Goal: Task Accomplishment & Management: Use online tool/utility

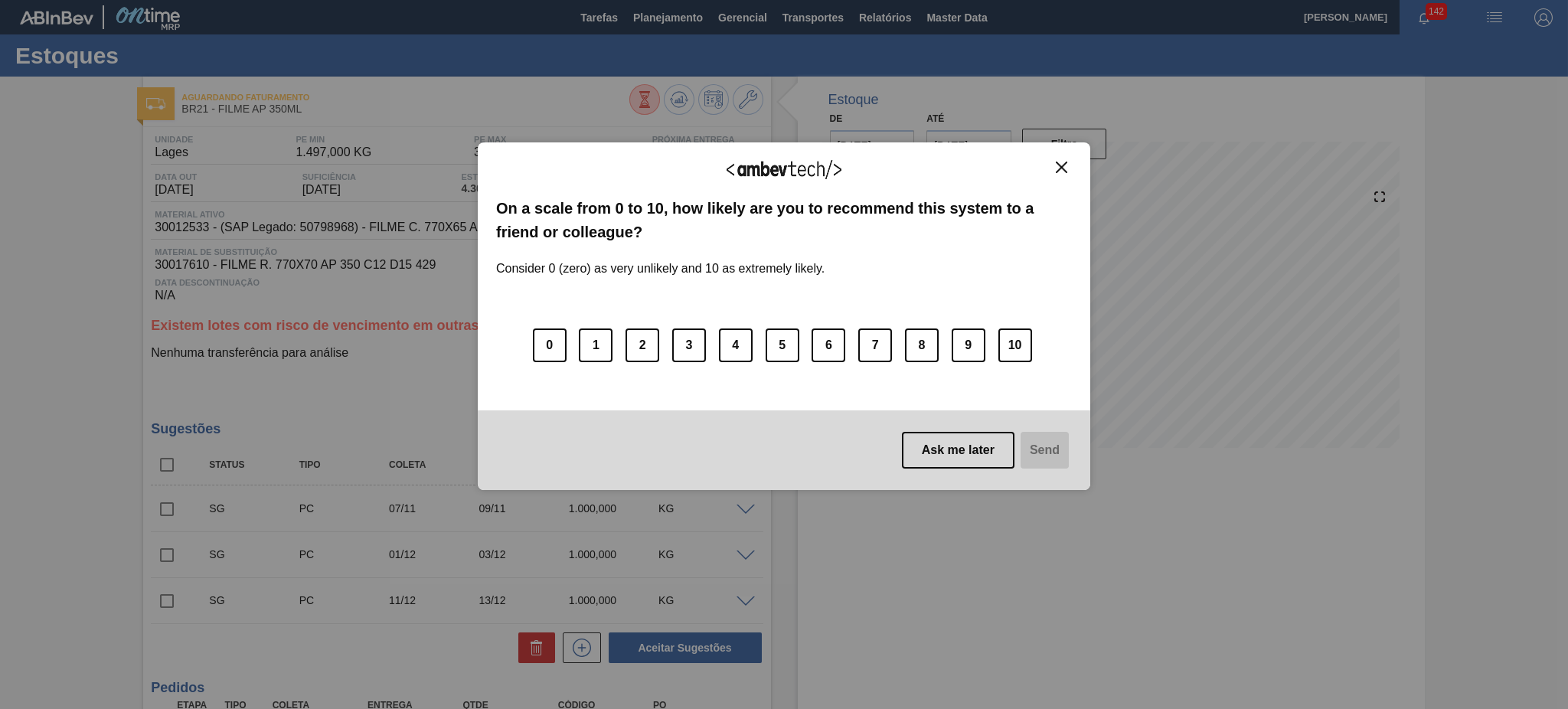
click at [1052, 173] on button "Close" at bounding box center [1061, 167] width 20 height 13
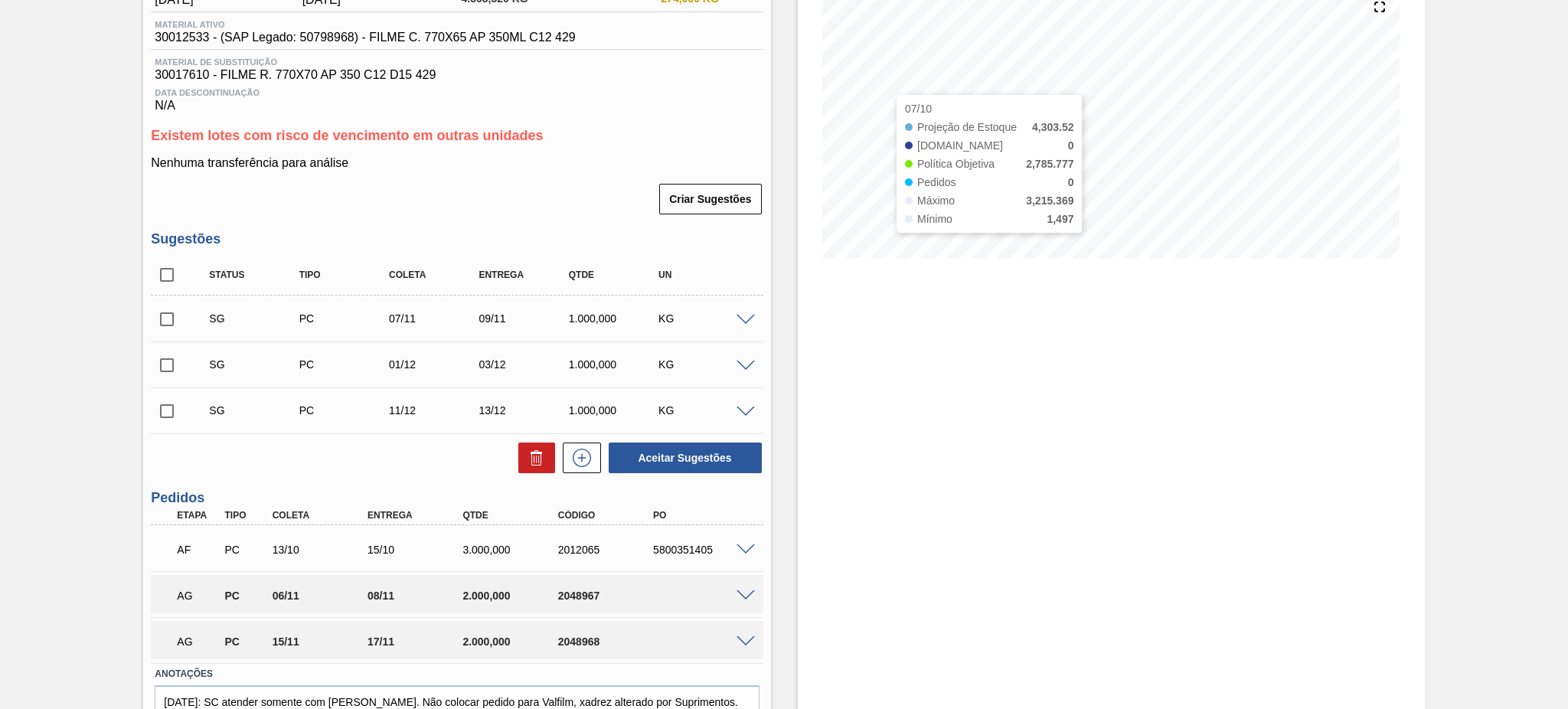
scroll to position [268, 0]
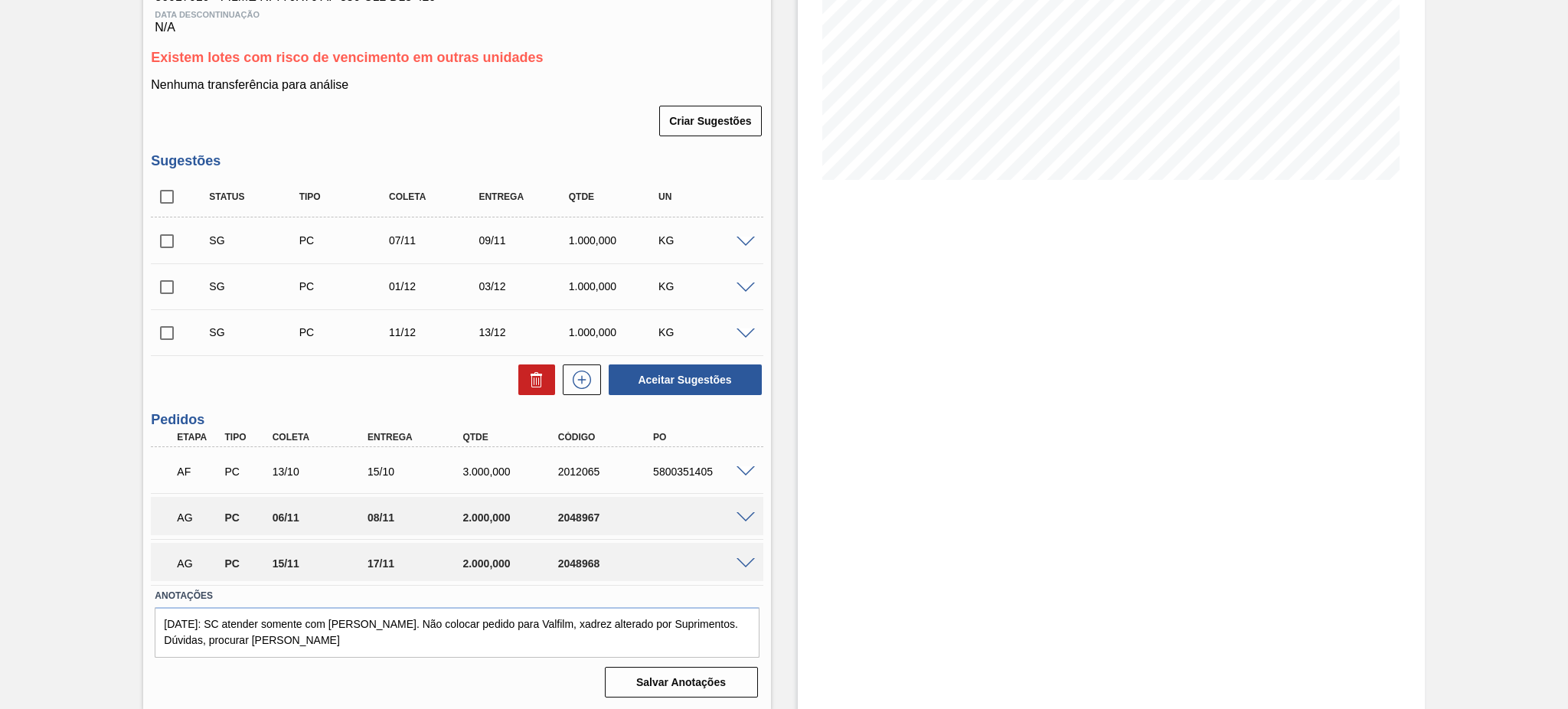
click at [739, 501] on div "AG PC 06/11 08/11 2.000,000 2048967" at bounding box center [456, 516] width 611 height 38
click at [743, 515] on span at bounding box center [746, 518] width 19 height 11
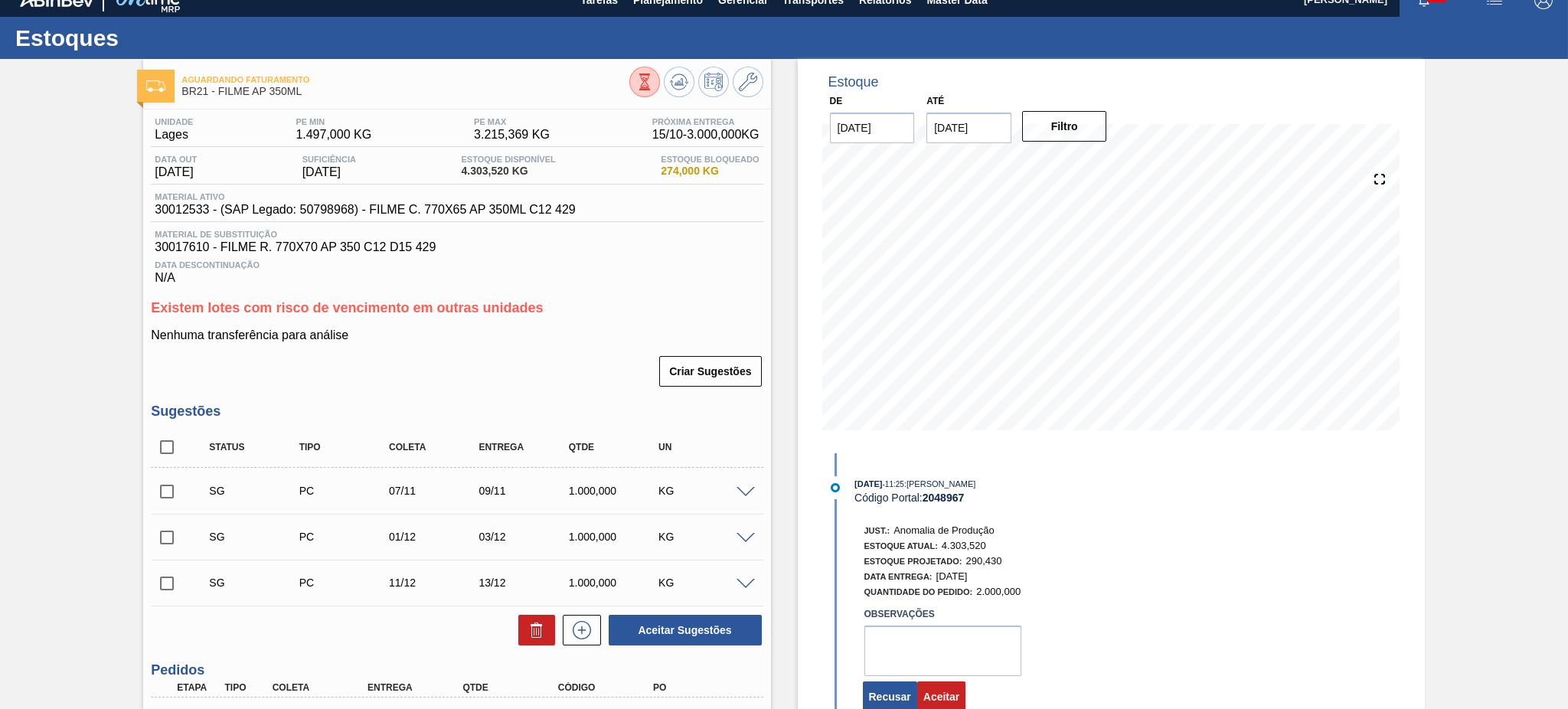
scroll to position [0, 0]
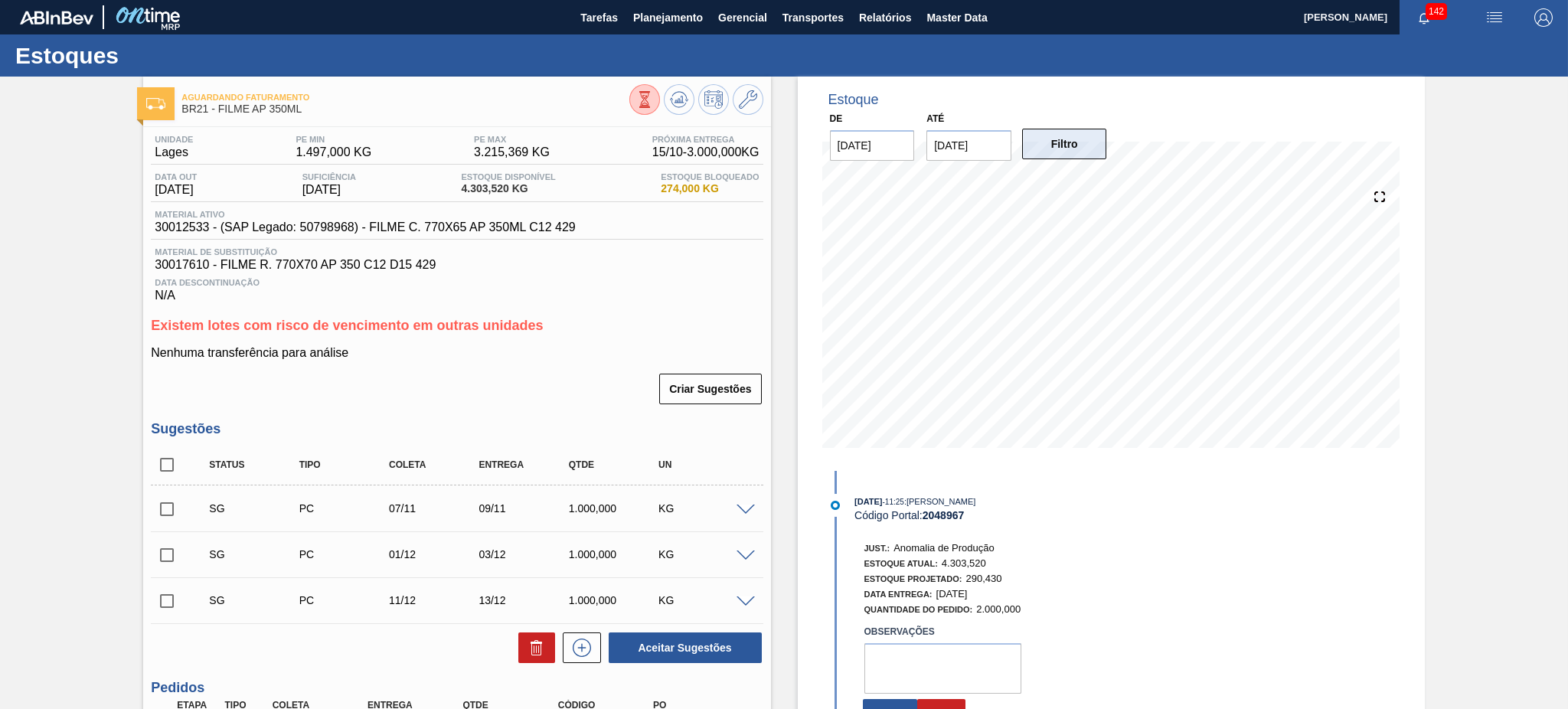
click at [1075, 130] on button "Filtro" at bounding box center [1065, 144] width 85 height 31
click at [931, 153] on input "[DATE]" at bounding box center [970, 145] width 85 height 31
click at [1098, 177] on button "Next Month" at bounding box center [1099, 183] width 11 height 11
click at [1025, 332] on div "31" at bounding box center [1020, 330] width 20 height 20
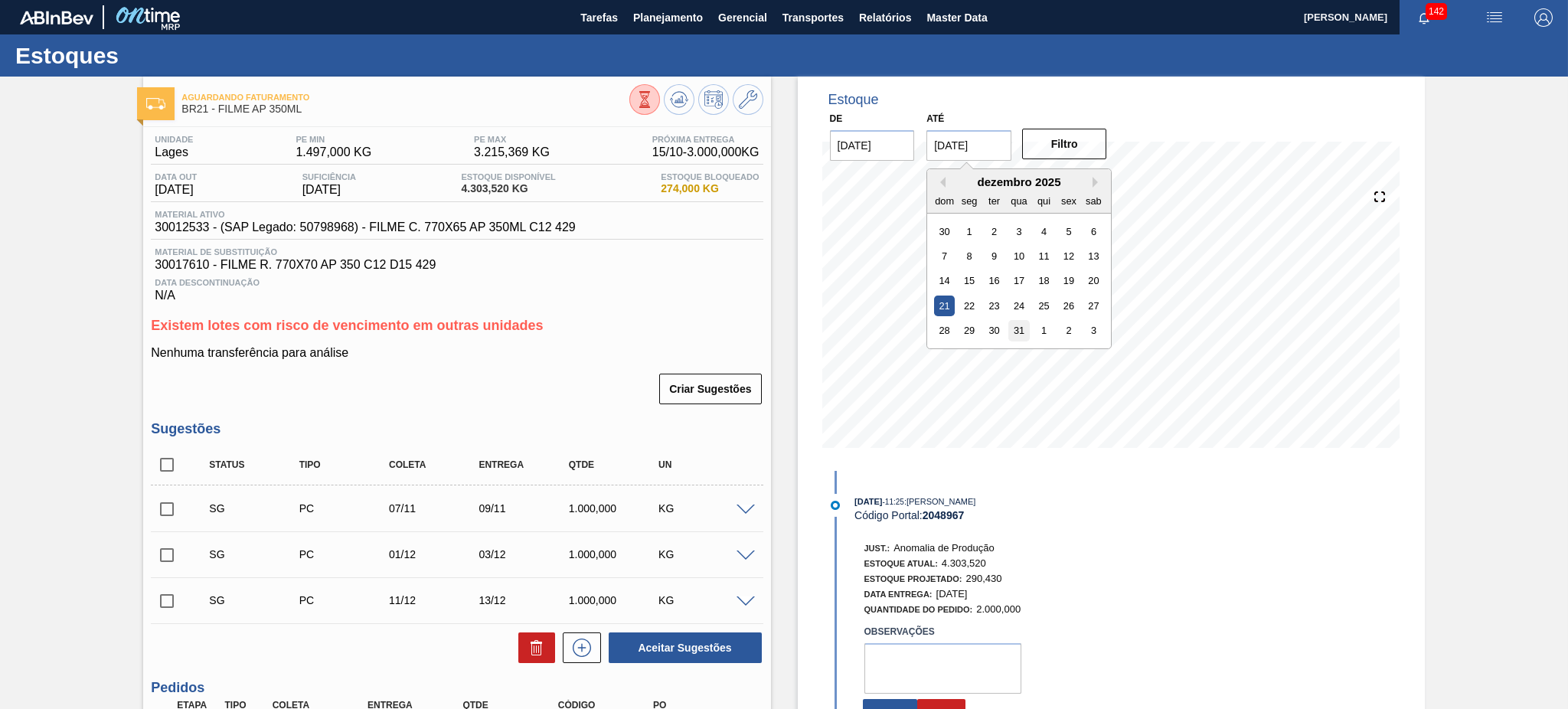
type input "[DATE]"
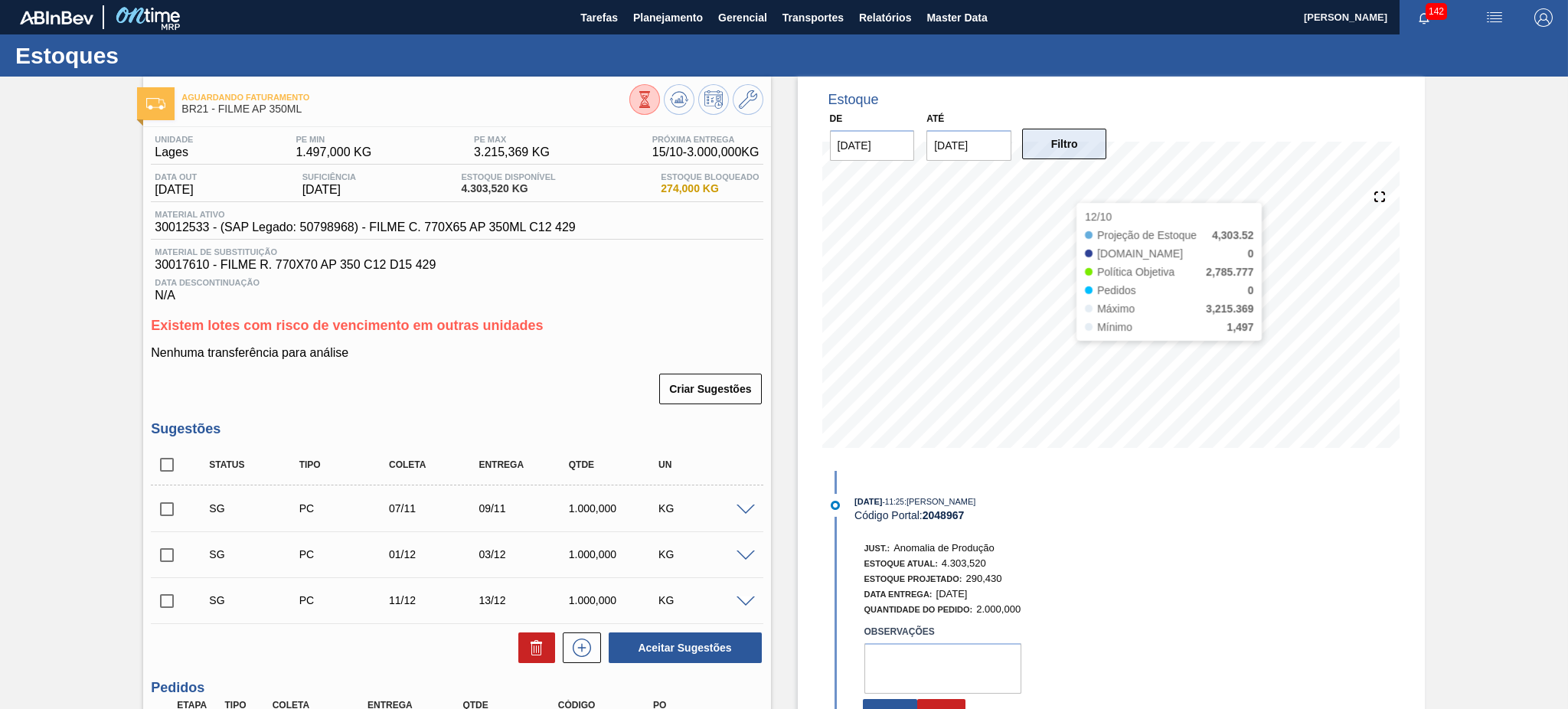
click at [1067, 139] on button "Filtro" at bounding box center [1065, 144] width 85 height 31
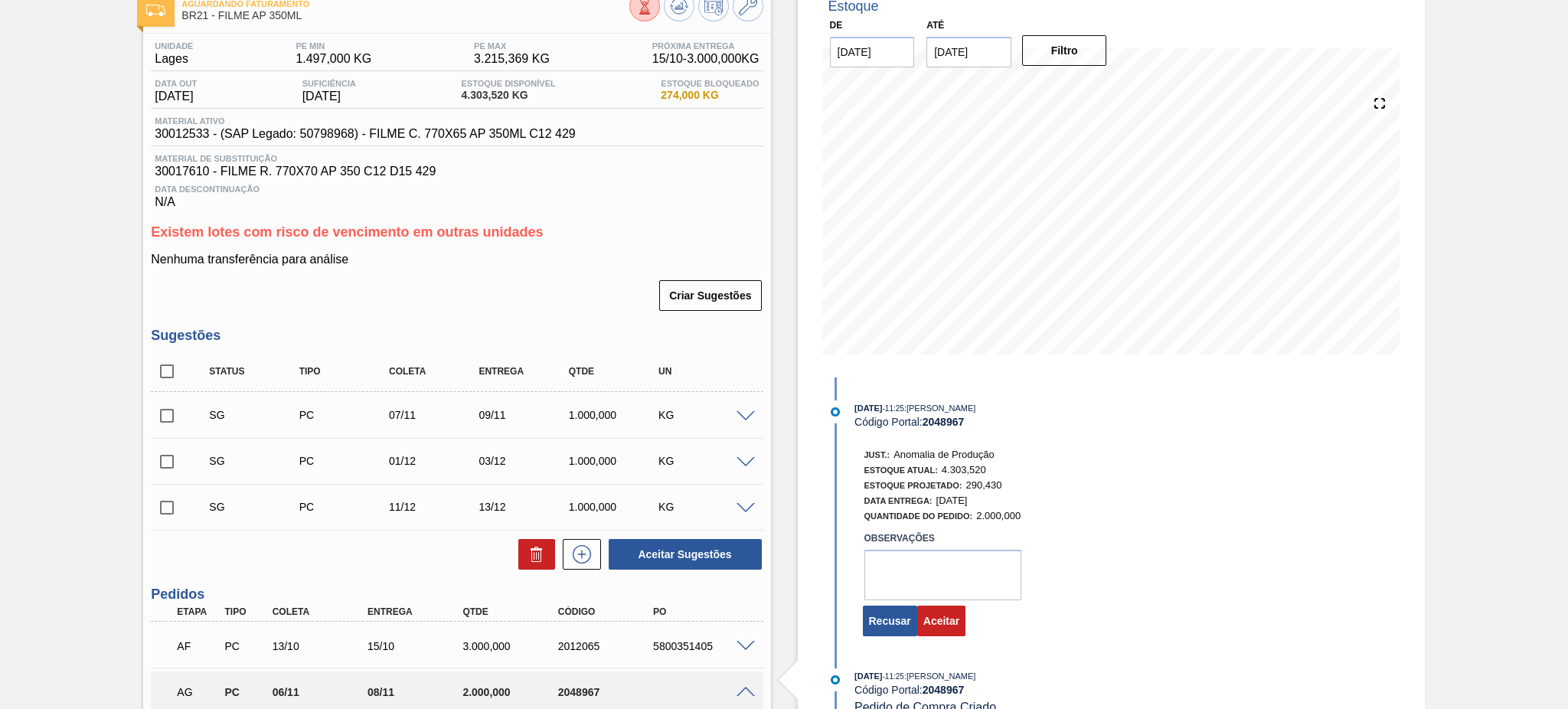
scroll to position [204, 0]
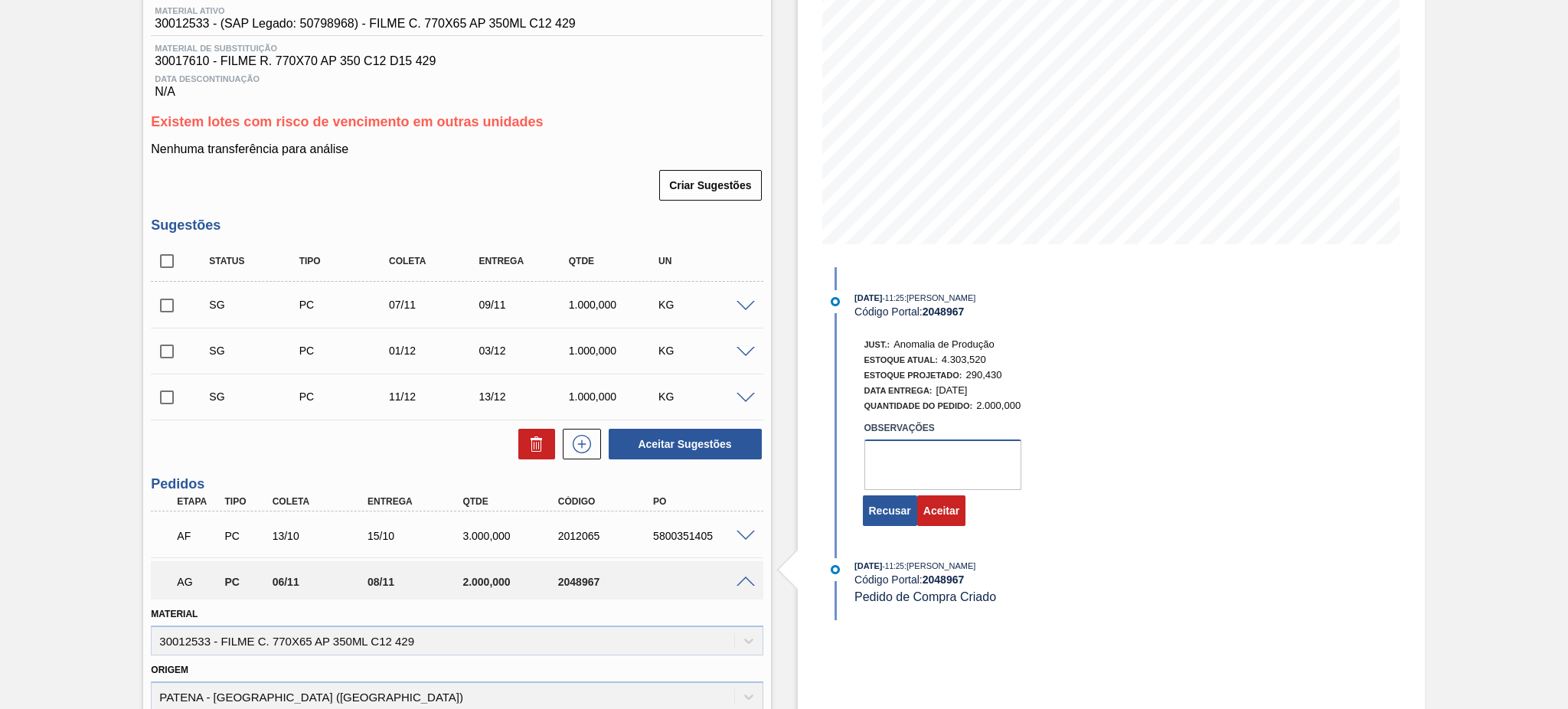
click at [948, 451] on textarea at bounding box center [943, 465] width 157 height 50
drag, startPoint x: 965, startPoint y: 484, endPoint x: 826, endPoint y: 458, distance: 141.4
click at [826, 458] on div "Just.: Anomalia de Produção Estoque Atual: 4.303,520 Estoque Projetado: 290,430…" at bounding box center [1022, 431] width 394 height 195
type textarea "tem previsão de consumo de todo o volume"
click at [938, 510] on button "Aceitar" at bounding box center [942, 510] width 48 height 31
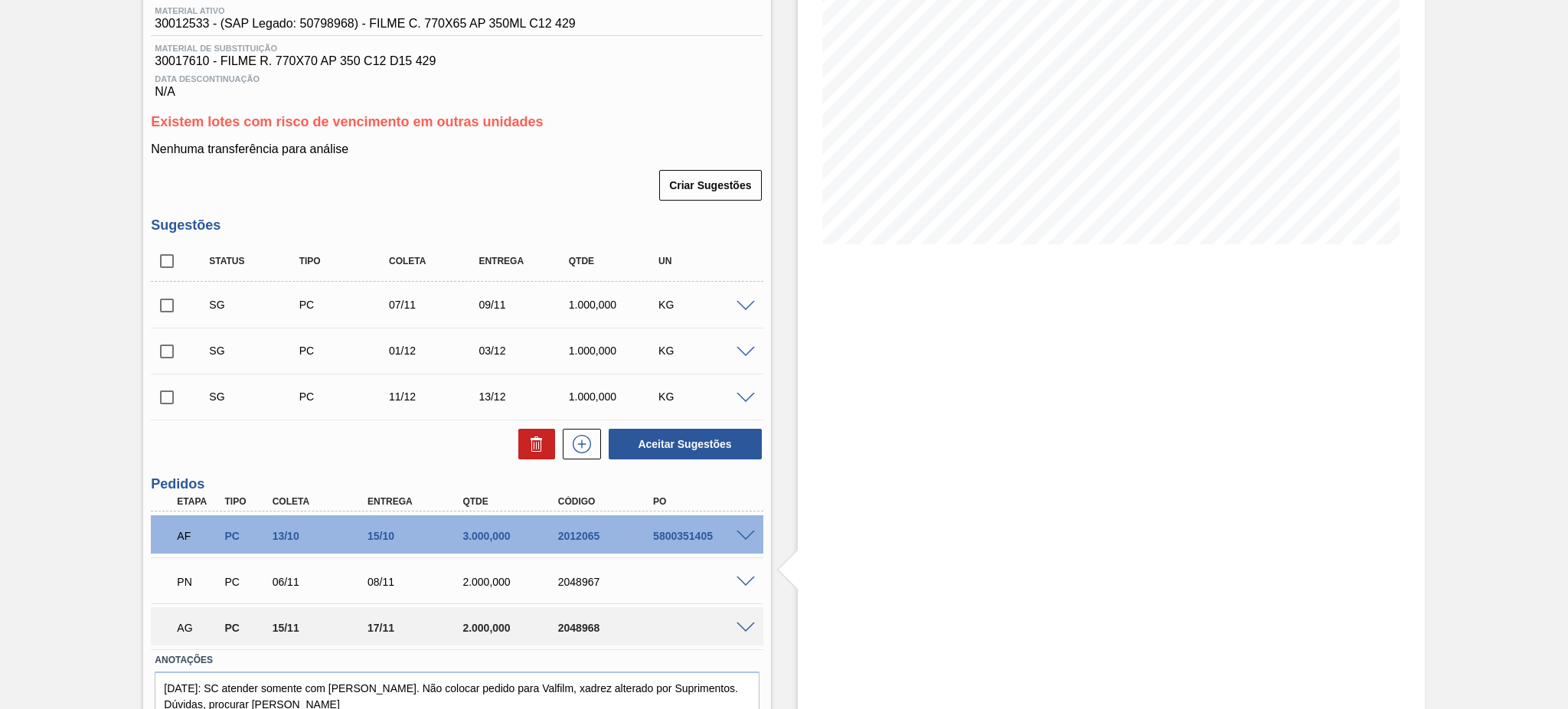
click at [740, 630] on span at bounding box center [746, 628] width 19 height 11
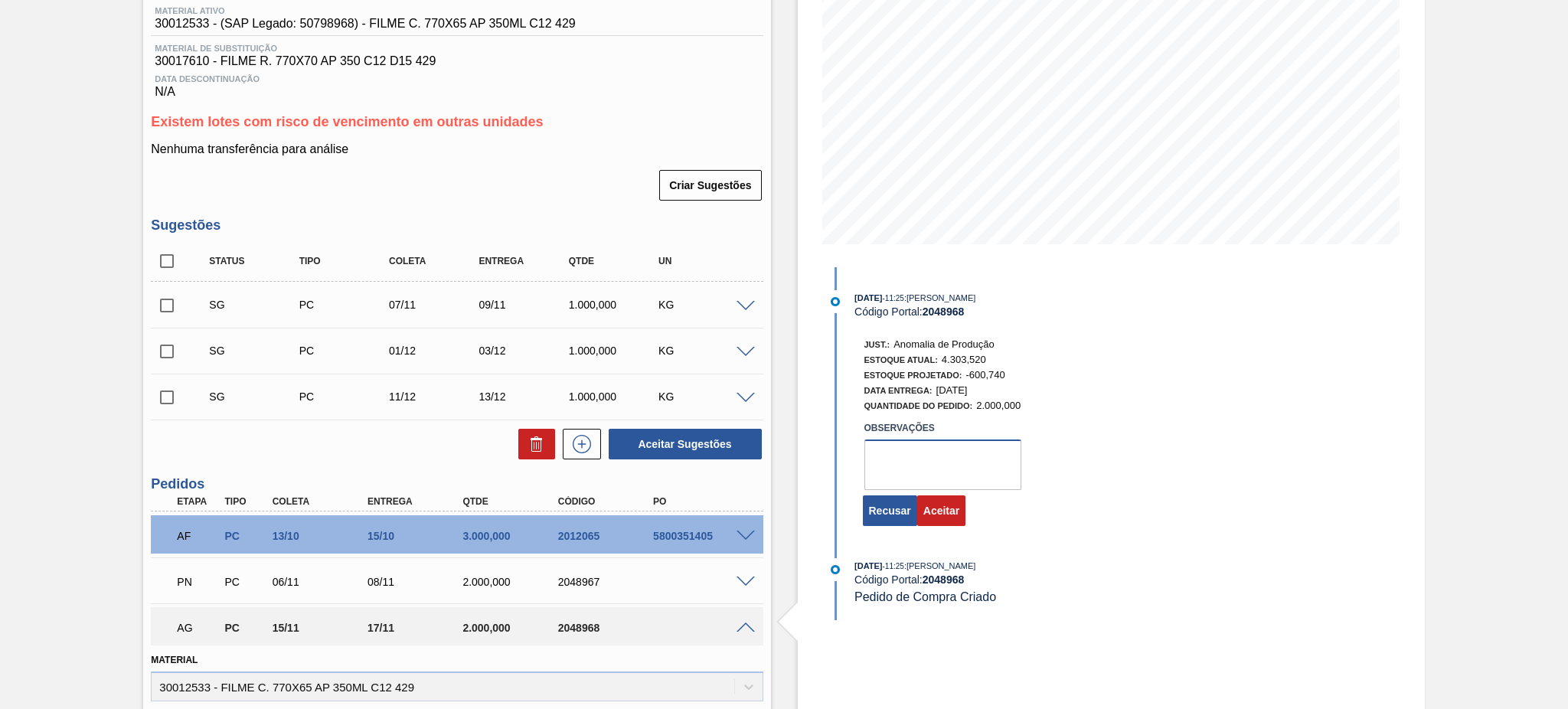
click at [887, 490] on textarea at bounding box center [943, 465] width 157 height 50
paste textarea "tem previsão de consumo de todo o volume"
type textarea "tem previsão de consumo de todo o volume"
click at [958, 524] on button "Aceitar" at bounding box center [942, 510] width 48 height 31
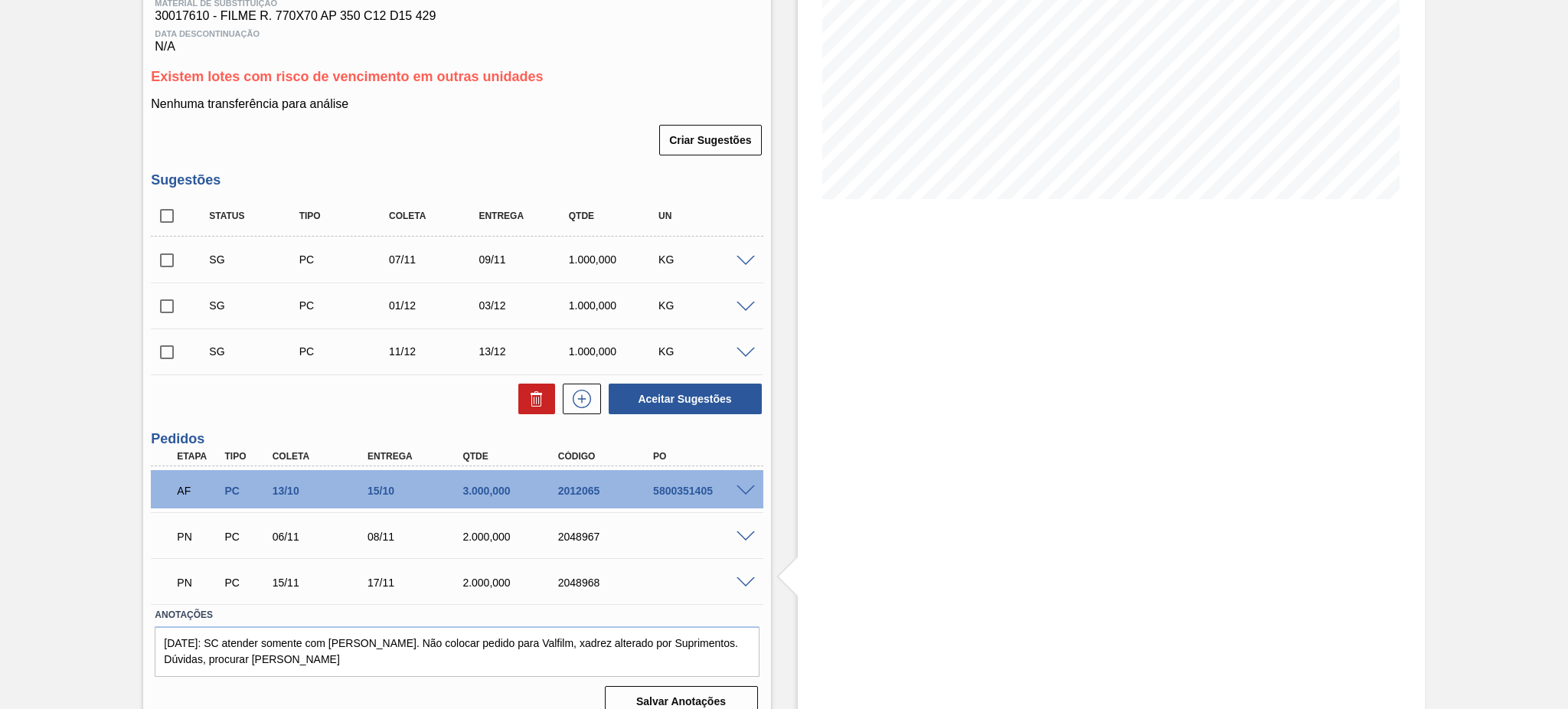
scroll to position [268, 0]
